Goal: Task Accomplishment & Management: Manage account settings

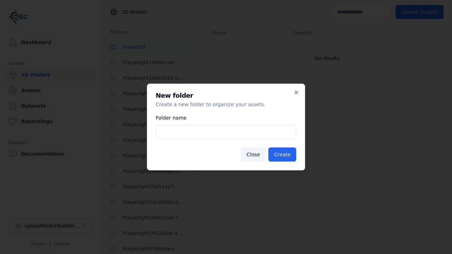
scroll to position [1180, 0]
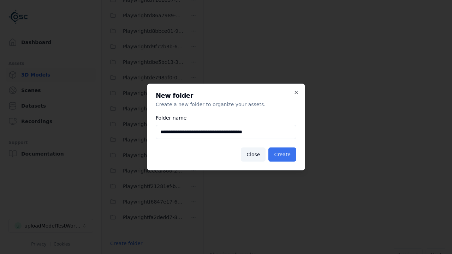
type input "**********"
click at [283, 155] on button "Create" at bounding box center [282, 154] width 28 height 14
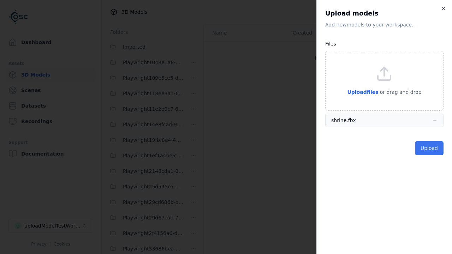
click at [429, 148] on button "Upload" at bounding box center [429, 148] width 29 height 14
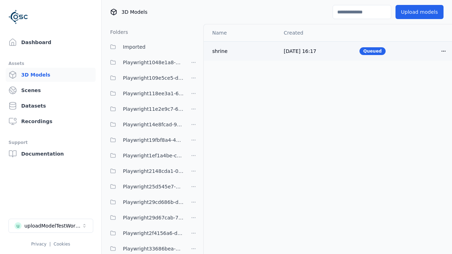
click at [431, 51] on html "Support Dashboard Assets 3D Models Scenes Datasets Recordings Support Documenta…" at bounding box center [226, 127] width 452 height 254
click at [416, 78] on div "Delete" at bounding box center [416, 77] width 42 height 11
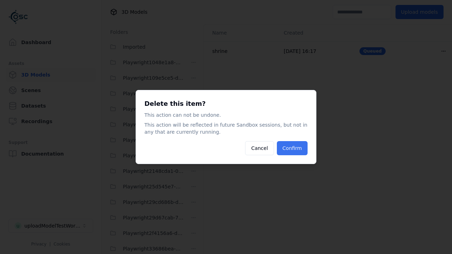
click at [292, 148] on button "Confirm" at bounding box center [292, 148] width 31 height 14
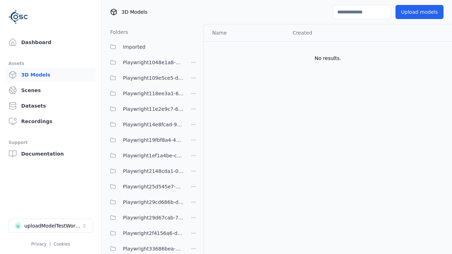
click at [193, 127] on html "Support Dashboard Assets 3D Models Scenes Datasets Recordings Support Documenta…" at bounding box center [226, 127] width 452 height 254
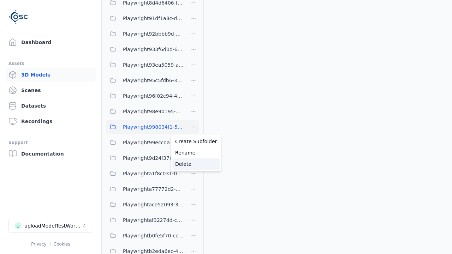
click at [193, 164] on div "Delete" at bounding box center [195, 163] width 47 height 11
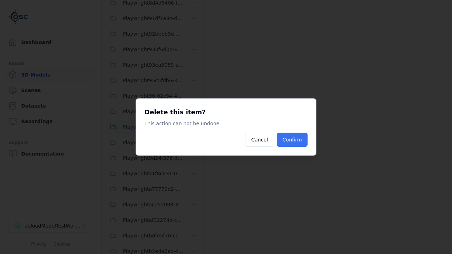
click at [292, 140] on button "Confirm" at bounding box center [292, 140] width 31 height 14
